Goal: Navigation & Orientation: Find specific page/section

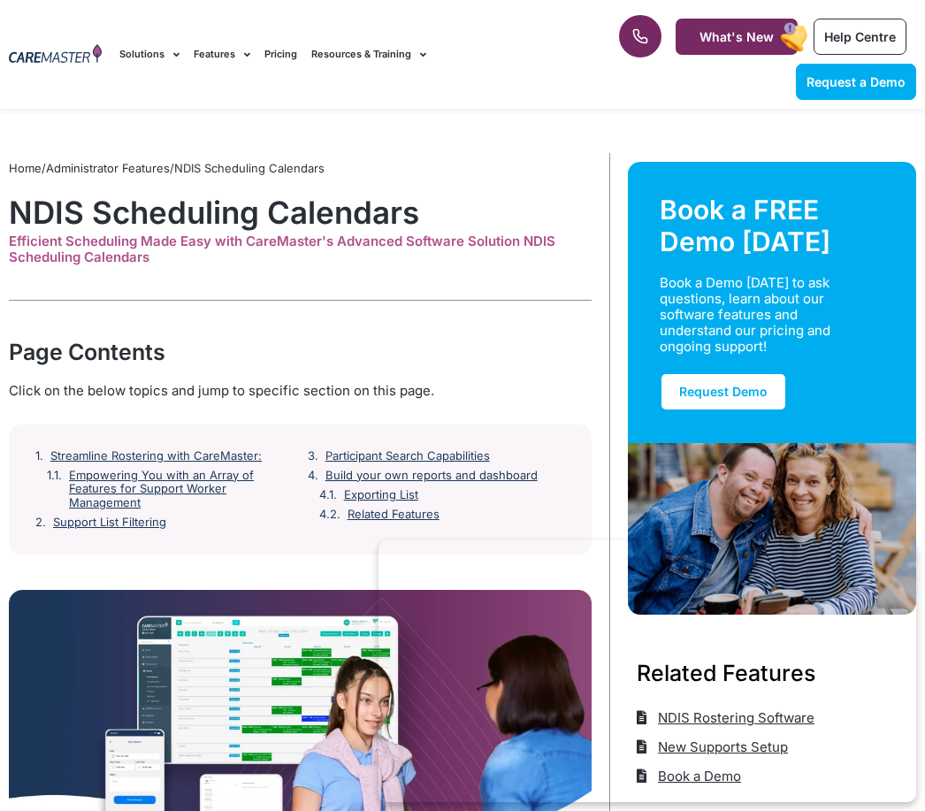
click at [547, 10] on div "Request a Demo Solutions AI Roster Optimiser NDIS Software for Small Providers …" at bounding box center [354, 54] width 487 height 109
click at [801, 7] on div "1300 557 952 What's New Help Centre Request a Demo" at bounding box center [761, 54] width 327 height 109
click at [829, 13] on div "1300 557 952 What's New Help Centre Request a Demo" at bounding box center [761, 54] width 327 height 109
click at [828, 12] on div "1300 557 952 What's New Help Centre Request a Demo" at bounding box center [761, 54] width 327 height 109
click at [780, 13] on div "1300 557 952 What's New Help Centre Request a Demo" at bounding box center [761, 54] width 327 height 109
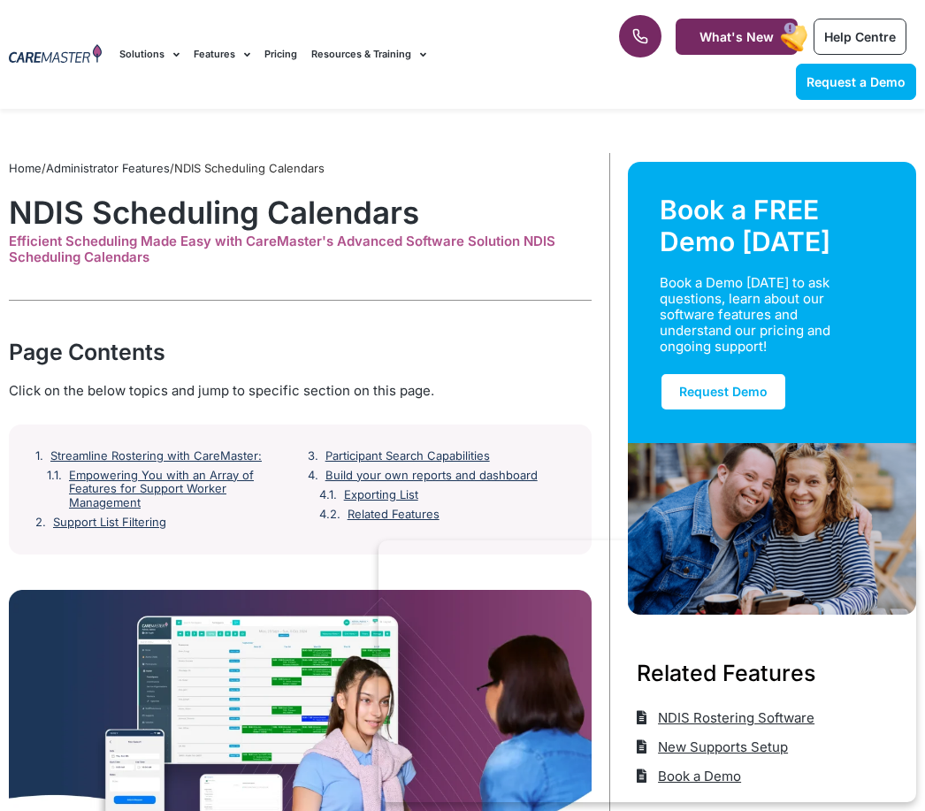
click at [782, 30] on rect at bounding box center [794, 37] width 33 height 34
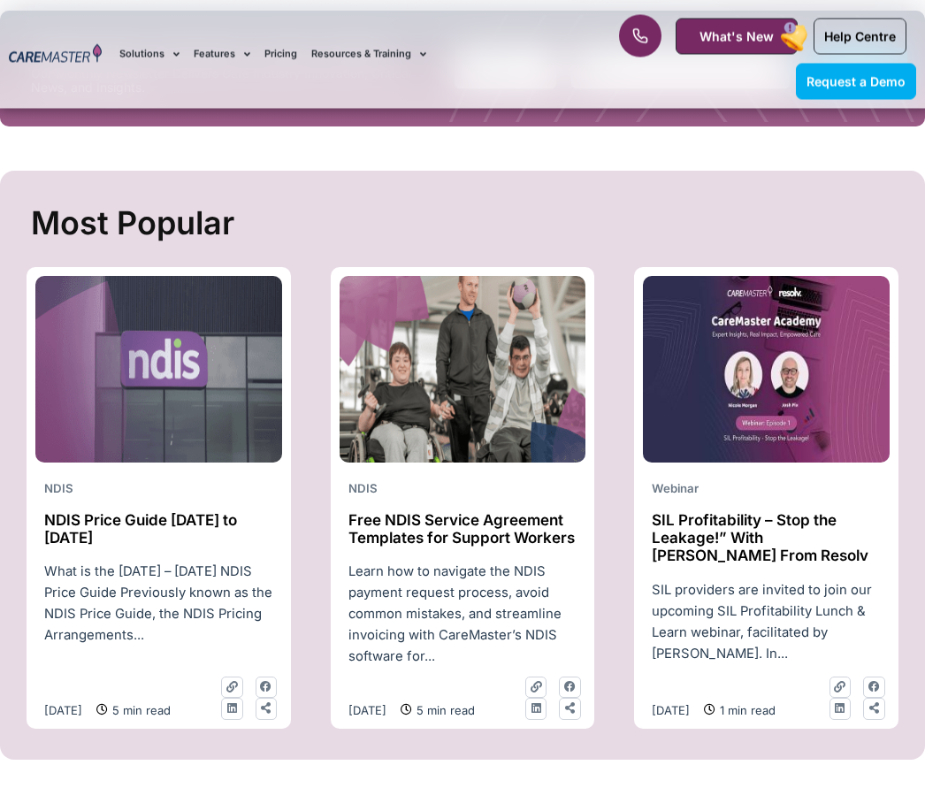
scroll to position [606, 0]
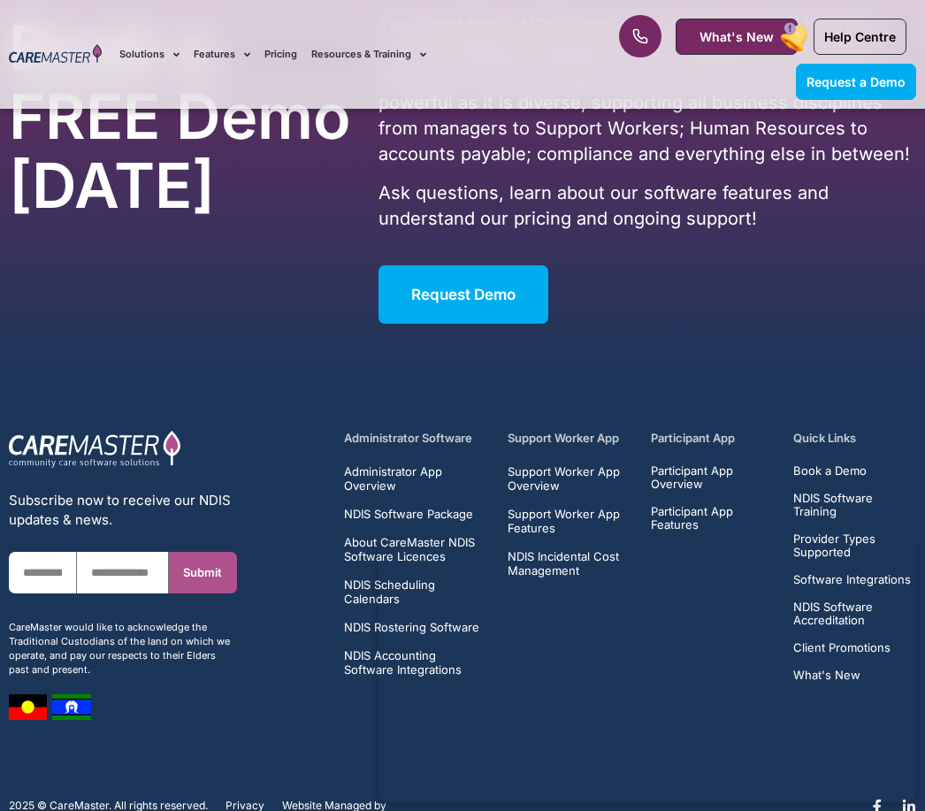
scroll to position [3618, 0]
